Goal: Information Seeking & Learning: Learn about a topic

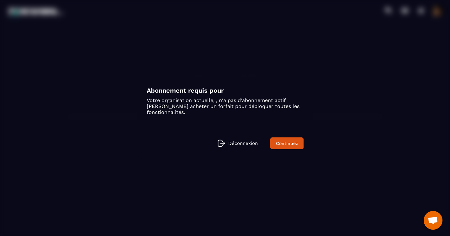
click at [332, 74] on div "Modal window" at bounding box center [225, 118] width 450 height 236
click at [294, 143] on link "Continuez" at bounding box center [286, 144] width 33 height 12
